Goal: Obtain resource: Download file/media

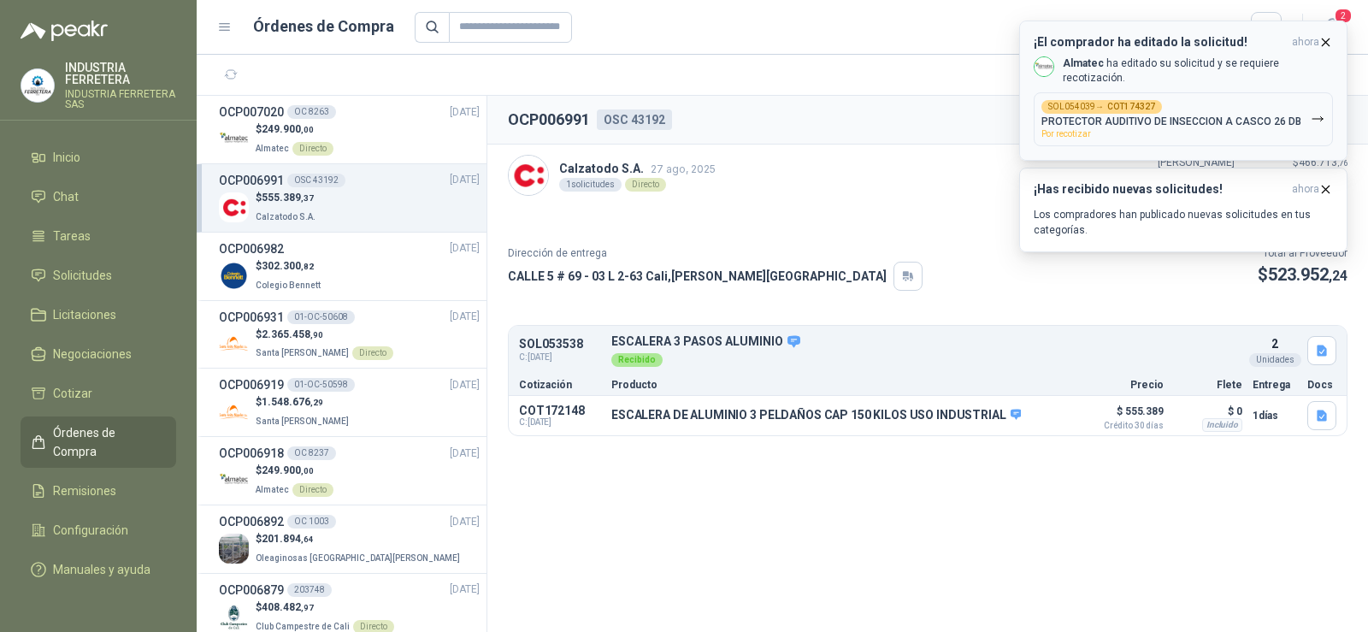
click at [1183, 115] on p "PROTECTOR AUDITIVO DE INSECCION A CASCO 26 DB" at bounding box center [1171, 121] width 260 height 12
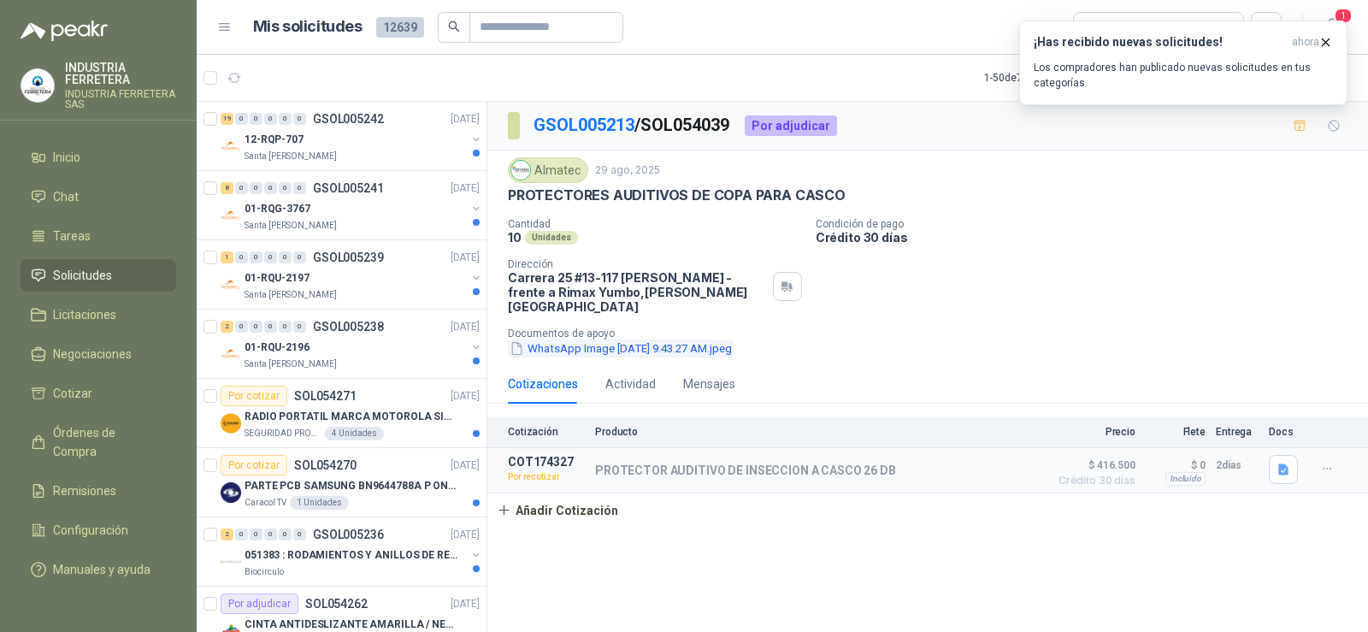
click at [686, 339] on button "WhatsApp Image [DATE] 9.43.27 AM.jpeg" at bounding box center [621, 348] width 226 height 18
click at [1287, 463] on icon "button" at bounding box center [1283, 468] width 10 height 11
click at [1244, 431] on div "CASCO 26 DB.PNG" at bounding box center [1228, 417] width 138 height 40
click at [1235, 423] on button "CASCO 26 DB.PNG" at bounding box center [1228, 417] width 116 height 18
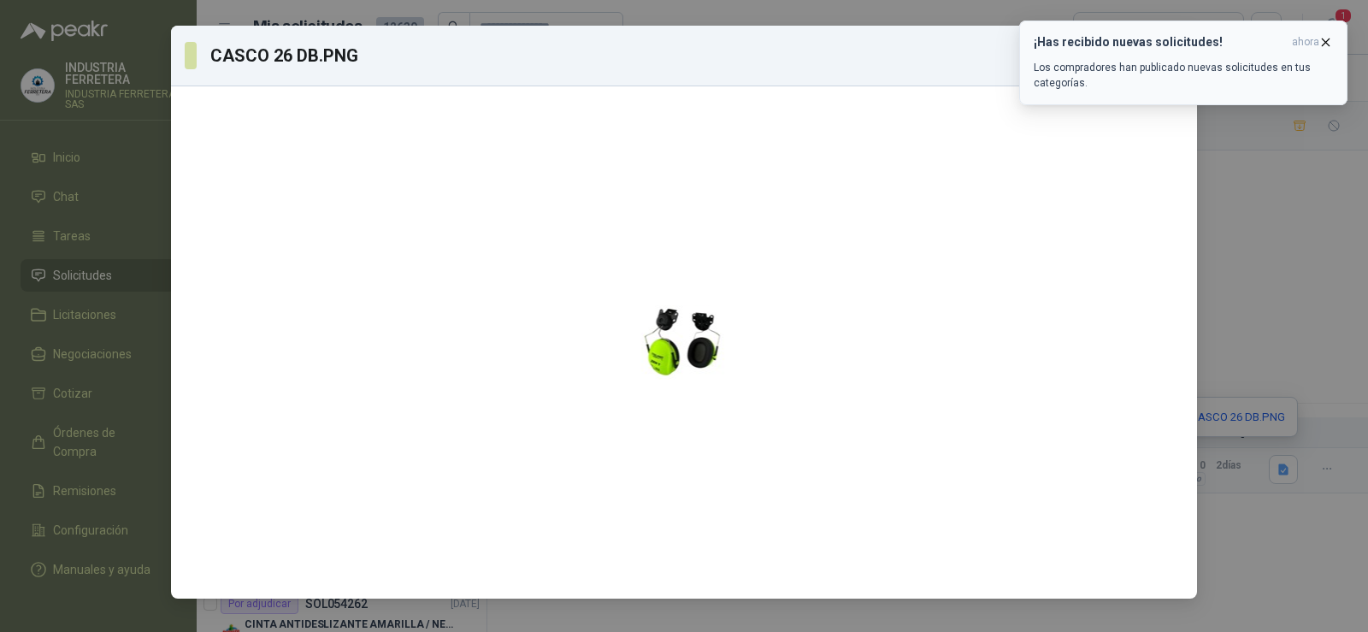
click at [1327, 43] on icon "button" at bounding box center [1325, 41] width 7 height 7
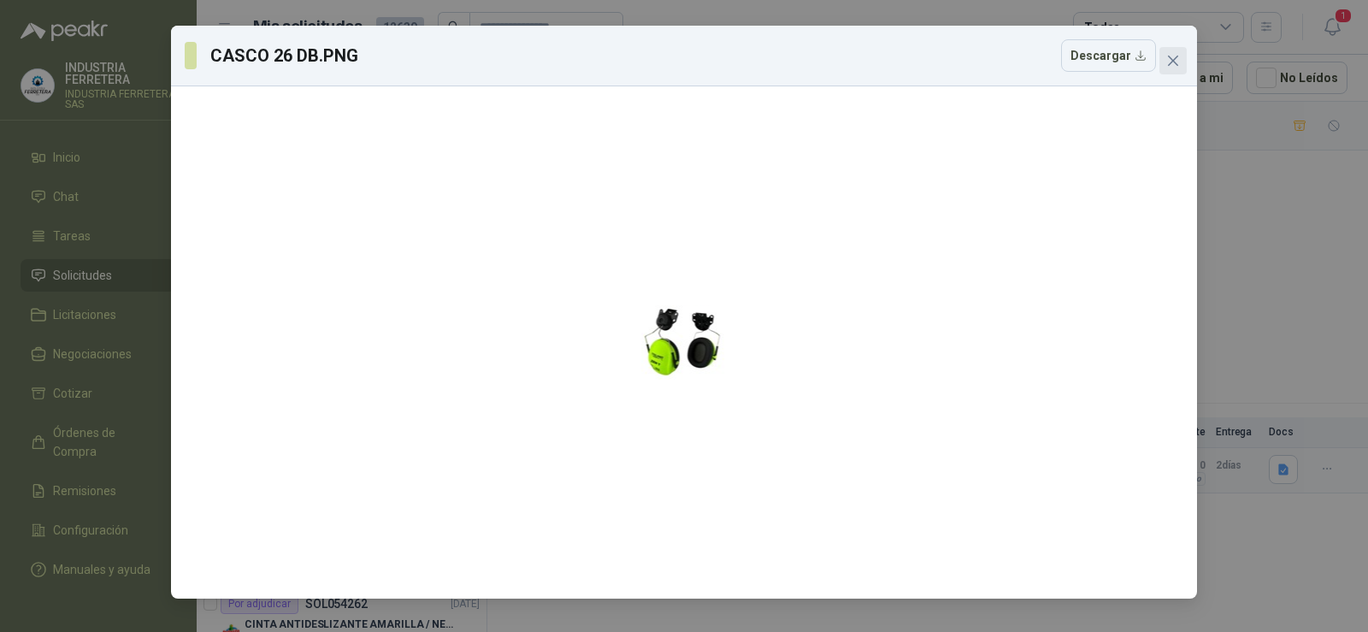
click at [1180, 58] on span "Close" at bounding box center [1172, 61] width 27 height 14
